Goal: Task Accomplishment & Management: Manage account settings

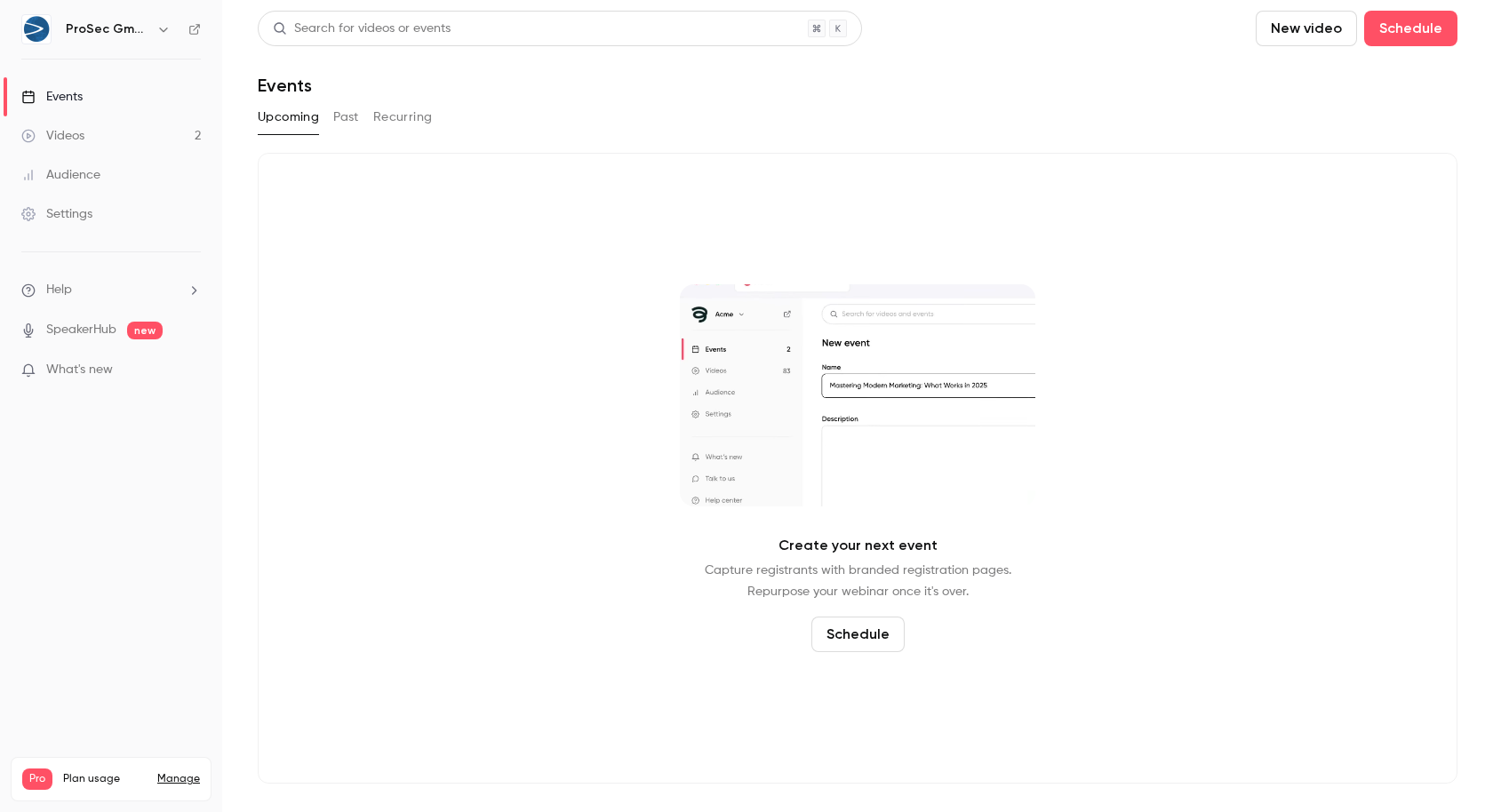
click at [120, 152] on link "Videos 2" at bounding box center [111, 136] width 222 height 39
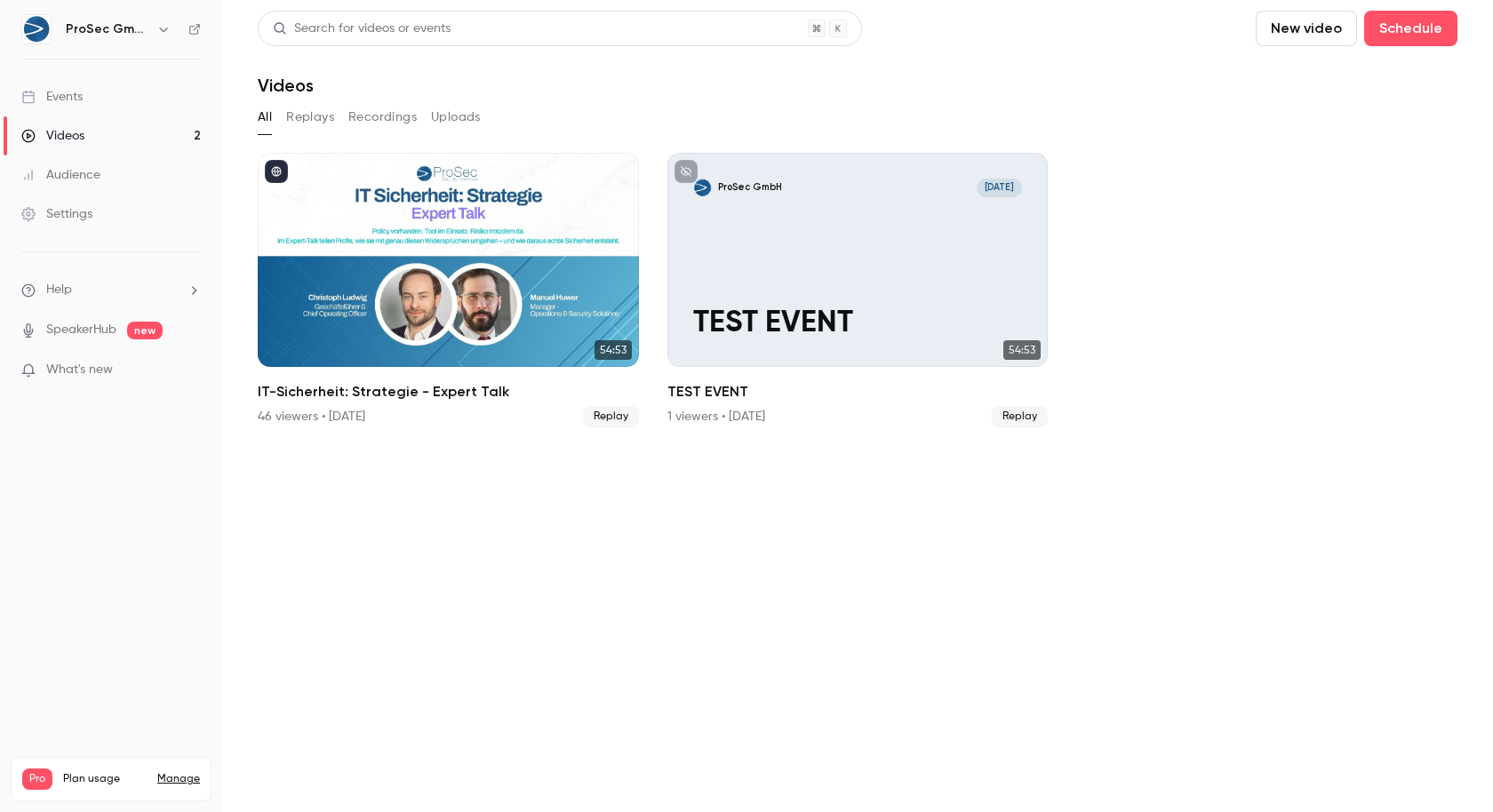
click at [132, 31] on h6 "ProSec GmbH" at bounding box center [108, 29] width 83 height 17
click at [156, 25] on icon "button" at bounding box center [163, 29] width 15 height 15
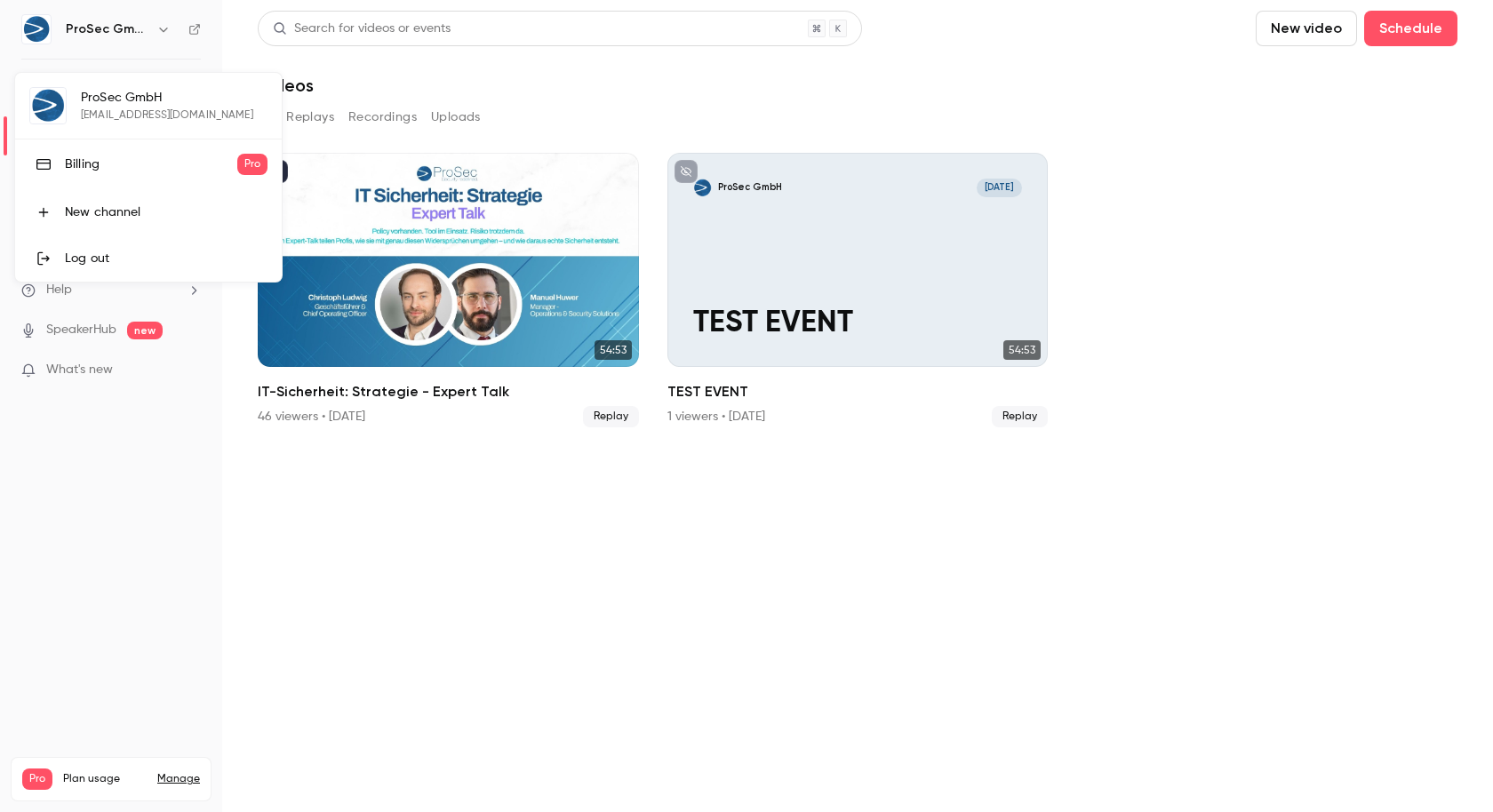
click at [128, 166] on div "Billing" at bounding box center [151, 164] width 173 height 17
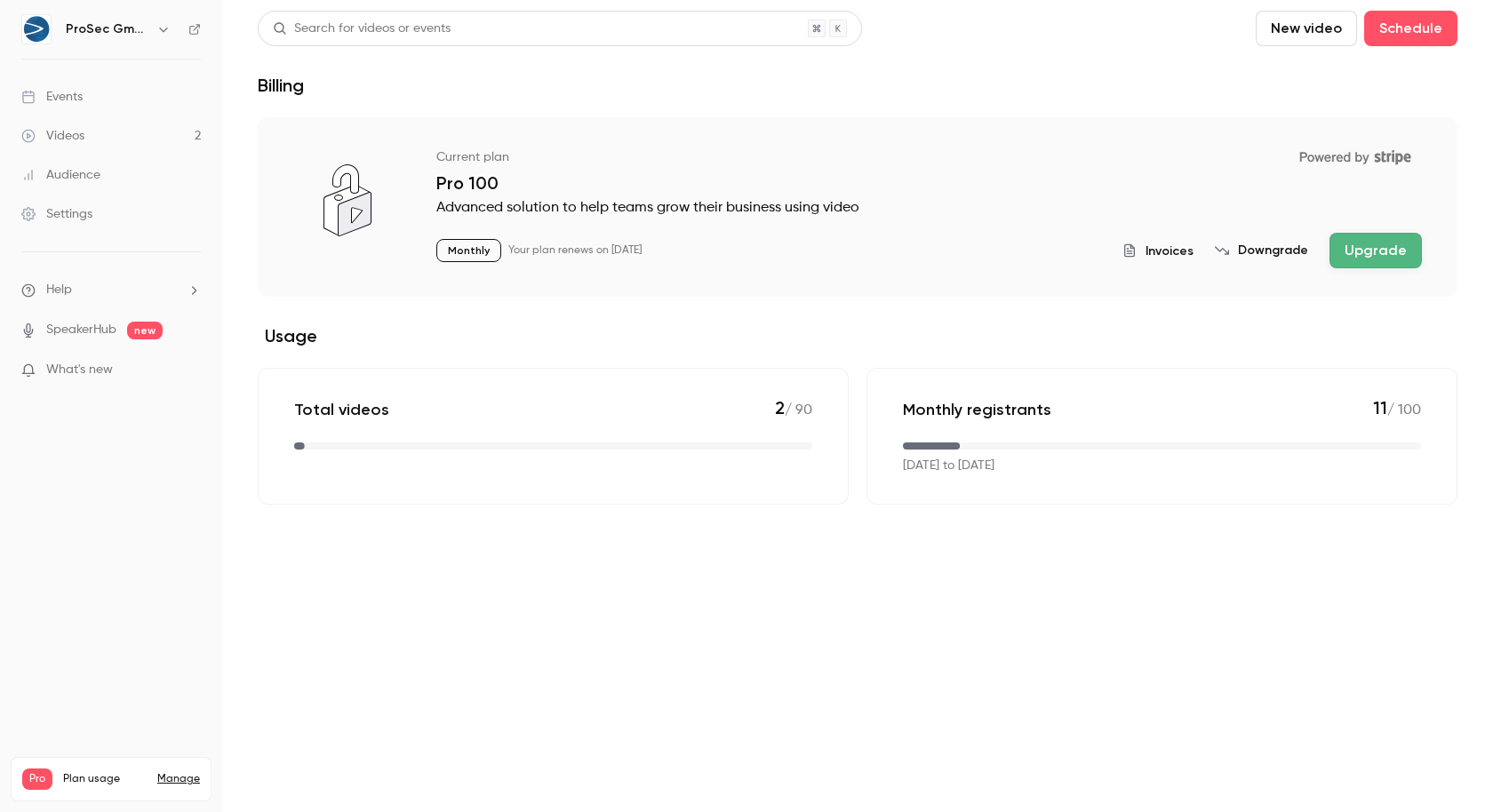
click at [1165, 246] on span "Invoices" at bounding box center [1170, 250] width 48 height 18
